Goal: Task Accomplishment & Management: Use online tool/utility

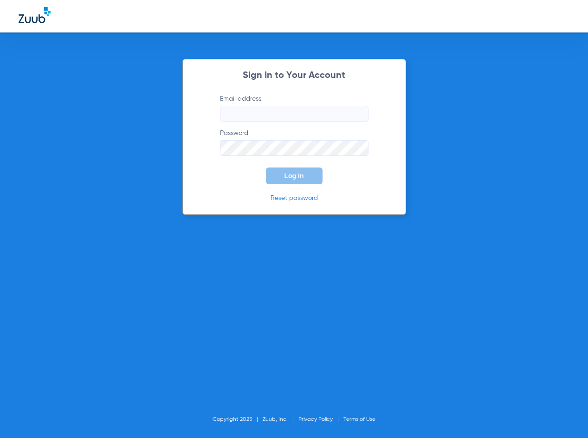
type input "[EMAIL_ADDRESS][DOMAIN_NAME]"
click at [295, 183] on button "Log In" at bounding box center [294, 175] width 57 height 17
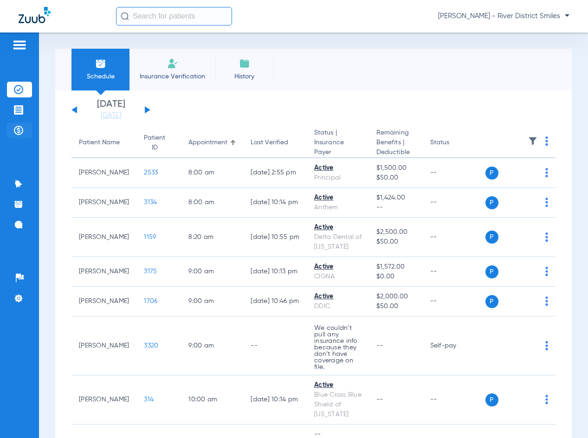
click at [26, 131] on li "Payments & A/R" at bounding box center [19, 130] width 25 height 16
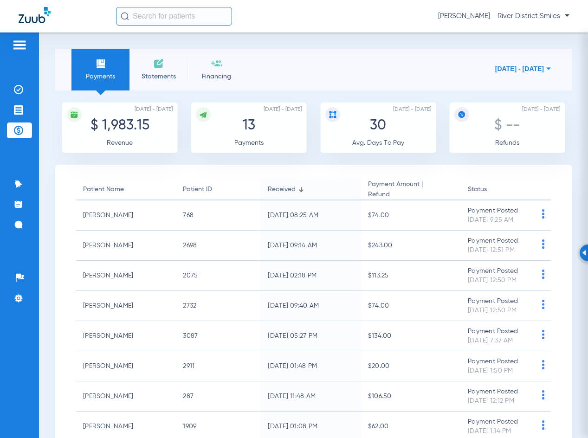
click at [150, 87] on li "Statements" at bounding box center [158, 70] width 58 height 42
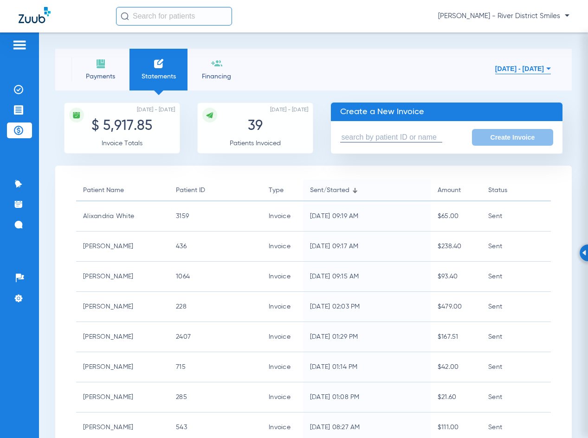
click at [95, 72] on span "Payments" at bounding box center [100, 76] width 44 height 9
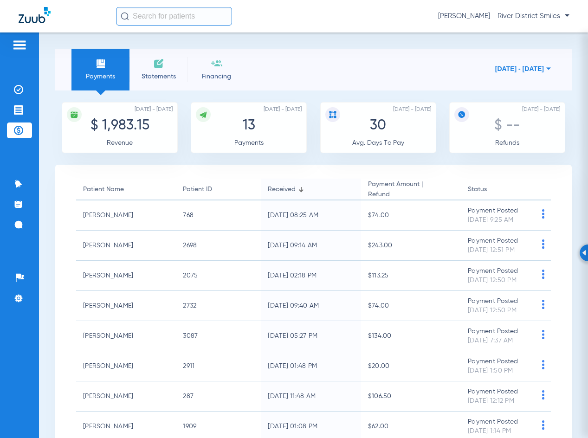
click at [167, 71] on li "Statements" at bounding box center [158, 70] width 58 height 42
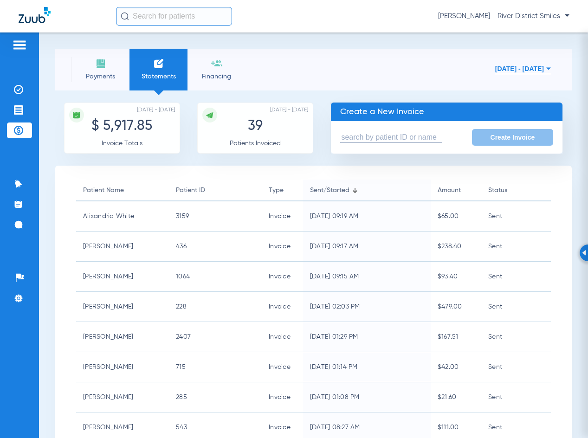
click at [422, 136] on input "text" at bounding box center [391, 138] width 102 height 10
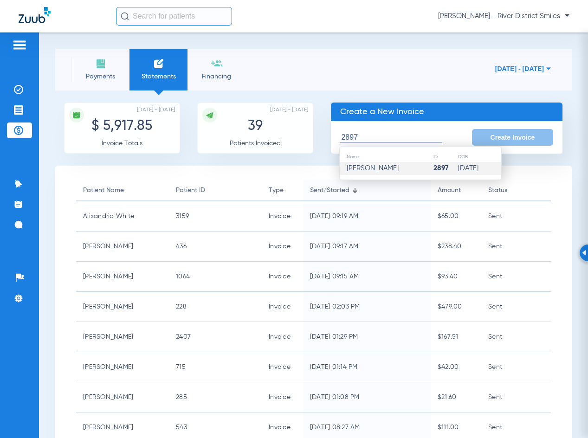
click at [411, 169] on td "Giselle P Dussel" at bounding box center [386, 168] width 93 height 13
type input "Giselle P Dussel"
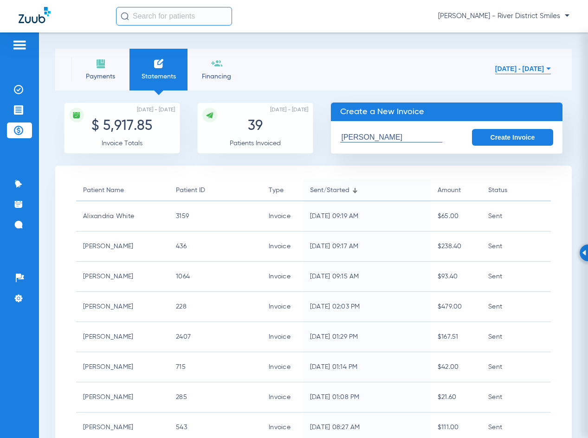
click at [501, 136] on button "Create Invoice" at bounding box center [513, 137] width 82 height 17
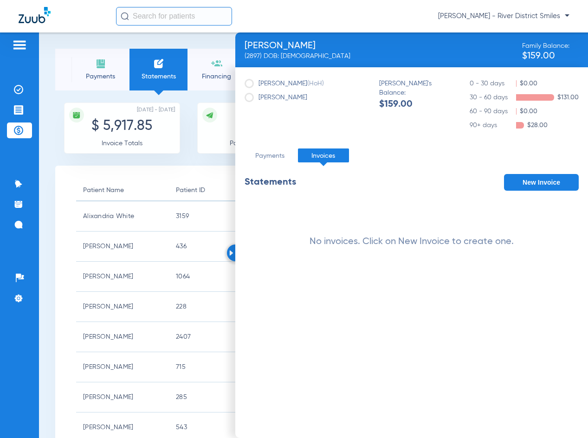
click at [538, 180] on button "New Invoice" at bounding box center [541, 182] width 75 height 17
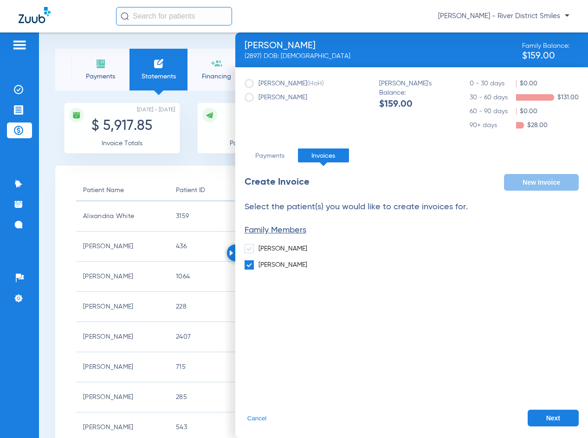
click at [546, 419] on button "Next" at bounding box center [552, 418] width 51 height 17
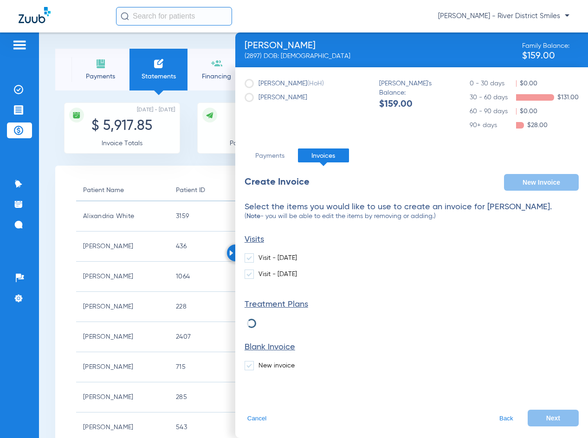
click at [267, 365] on label "New invoice" at bounding box center [269, 365] width 50 height 9
click at [260, 362] on input "New invoice" at bounding box center [260, 362] width 0 height 0
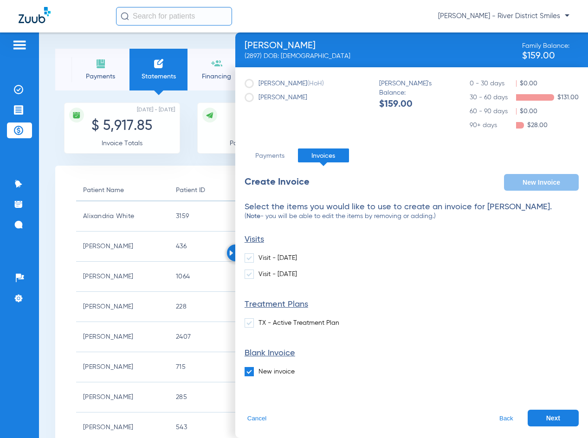
click at [546, 412] on button "Next" at bounding box center [552, 418] width 51 height 17
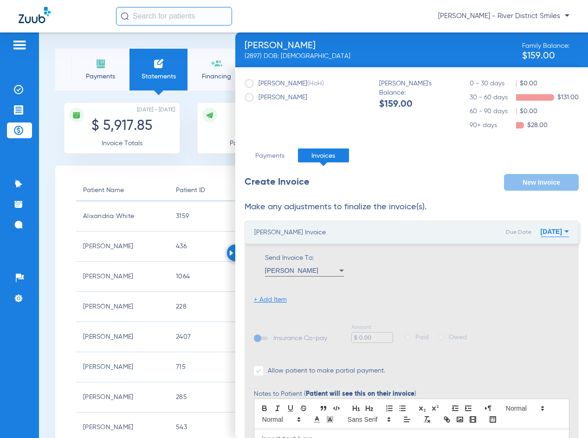
click at [265, 301] on li "+ Add Item" at bounding box center [270, 299] width 33 height 9
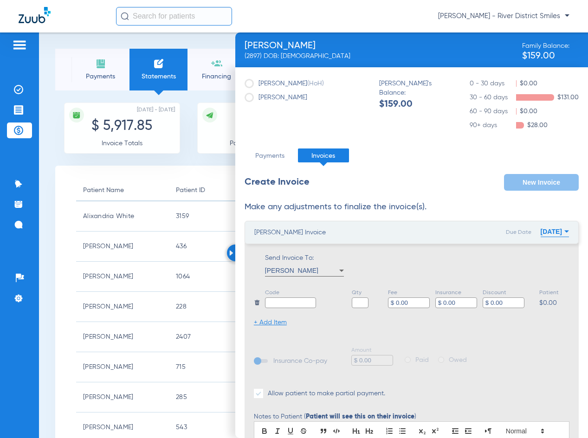
click at [277, 302] on input "text" at bounding box center [290, 302] width 51 height 11
type input "b"
type input "Balance"
type input "1"
type input "$ 25.40"
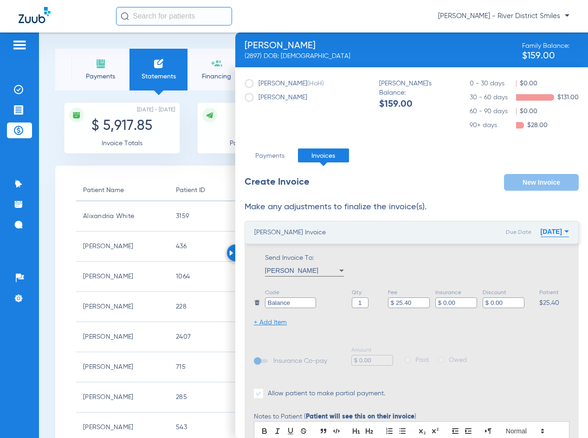
scroll to position [131, 0]
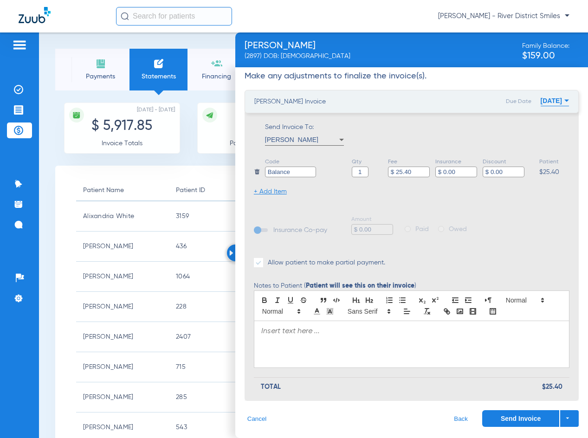
click at [312, 338] on div at bounding box center [411, 344] width 315 height 46
click at [540, 98] on button "09/20/2025" at bounding box center [554, 100] width 28 height 19
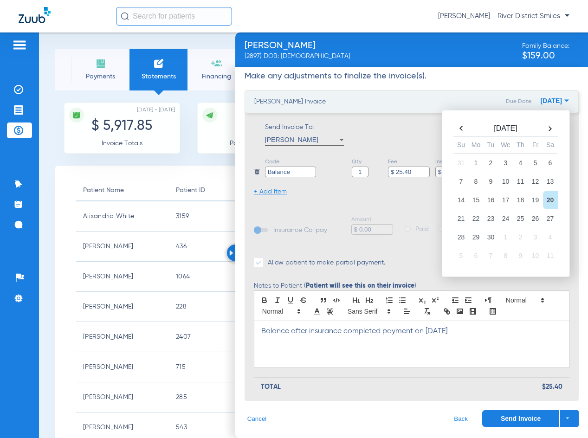
click at [455, 127] on th at bounding box center [461, 128] width 15 height 13
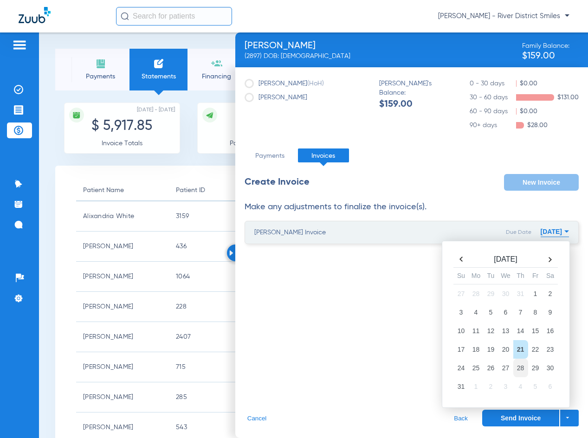
click at [522, 369] on td "28" at bounding box center [520, 368] width 15 height 19
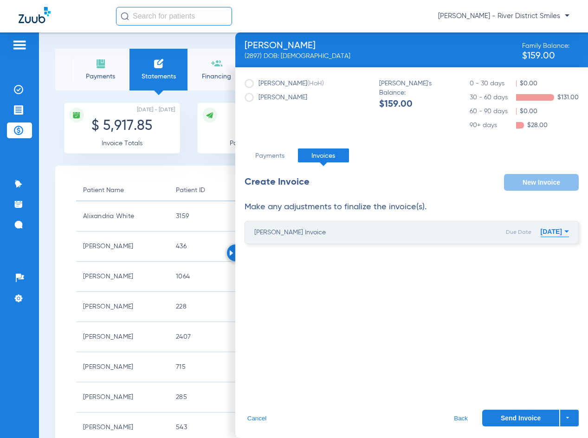
click at [522, 420] on button "Send Invoice" at bounding box center [520, 418] width 77 height 17
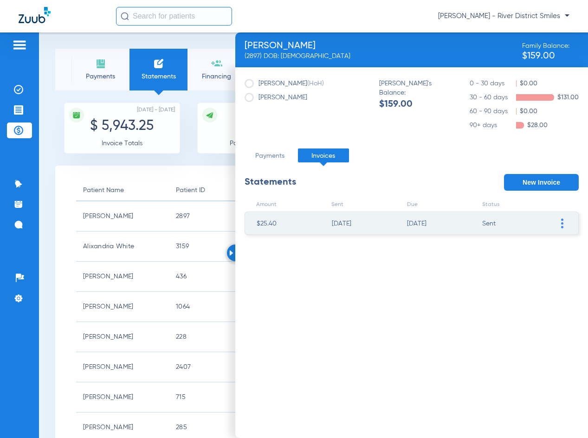
click at [230, 253] on img at bounding box center [231, 253] width 4 height 6
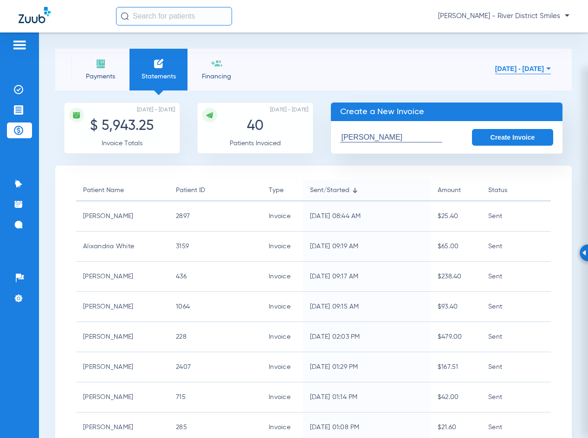
click at [110, 72] on span "Payments" at bounding box center [100, 76] width 44 height 9
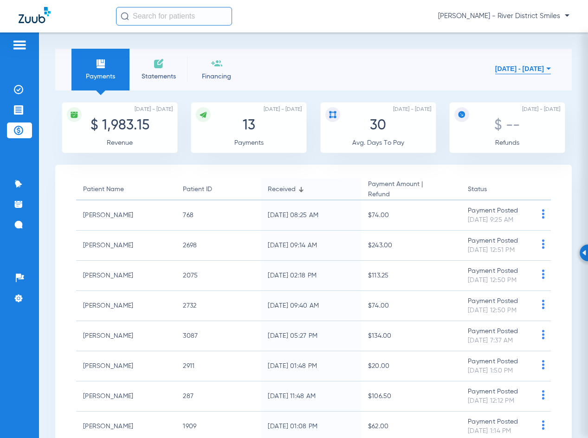
click at [153, 76] on span "Statements" at bounding box center [158, 76] width 44 height 9
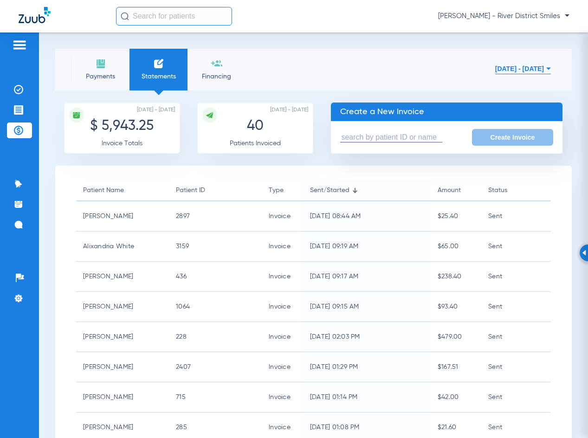
drag, startPoint x: 103, startPoint y: 71, endPoint x: 96, endPoint y: 67, distance: 7.9
click at [102, 71] on li "Payments" at bounding box center [100, 70] width 58 height 42
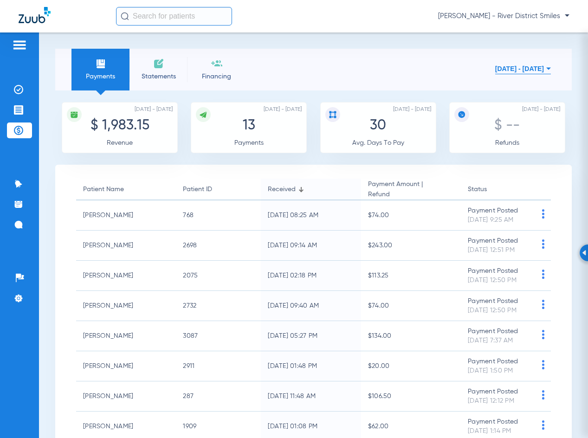
click at [158, 76] on span "Statements" at bounding box center [158, 76] width 44 height 9
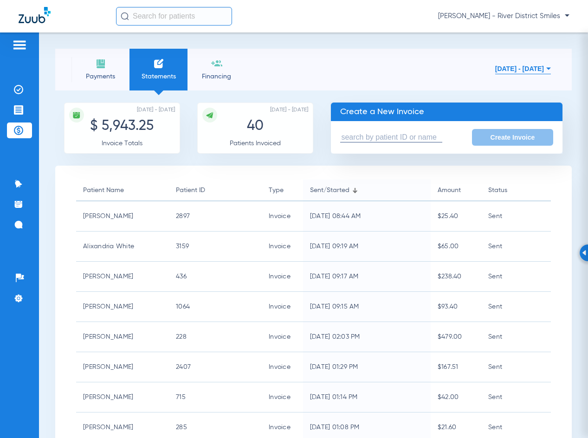
click at [87, 65] on li "Payments" at bounding box center [100, 70] width 58 height 42
